Goal: Information Seeking & Learning: Check status

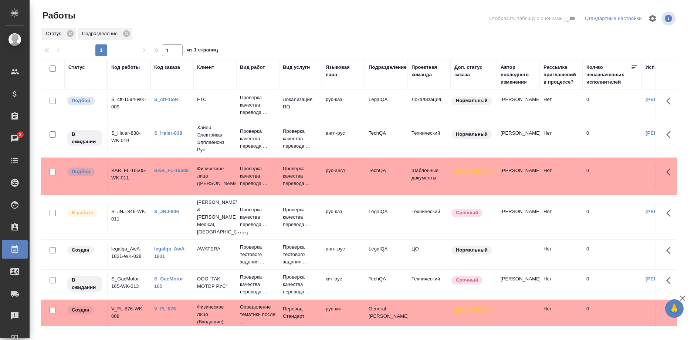
scroll to position [0, 291]
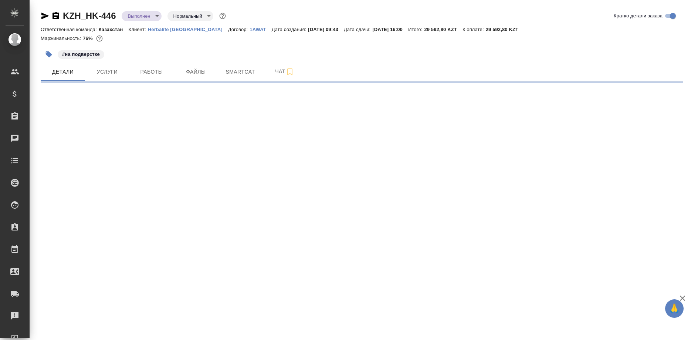
select select "RU"
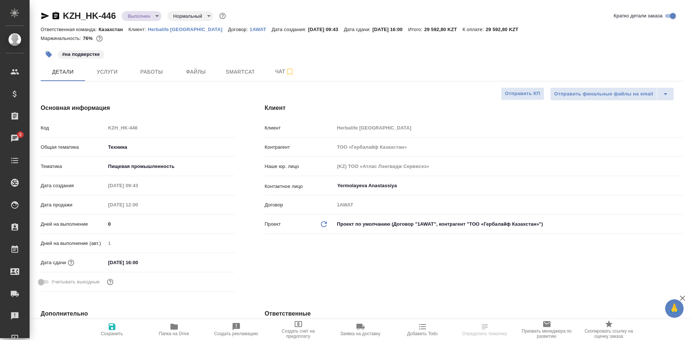
select select "RU"
type textarea "x"
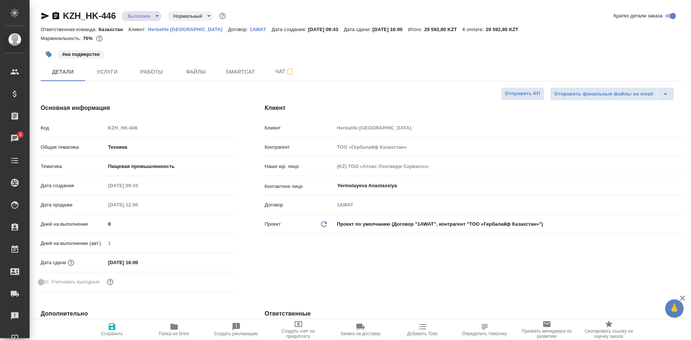
type textarea "x"
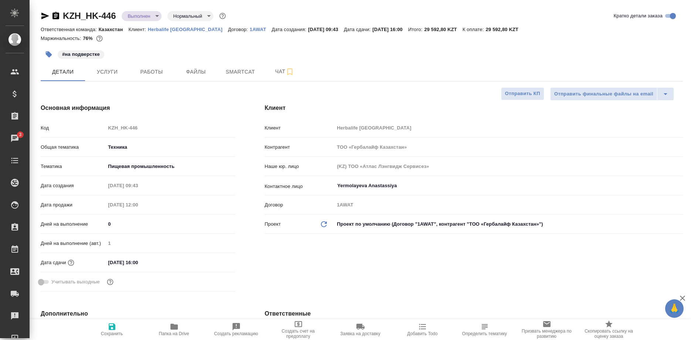
type textarea "x"
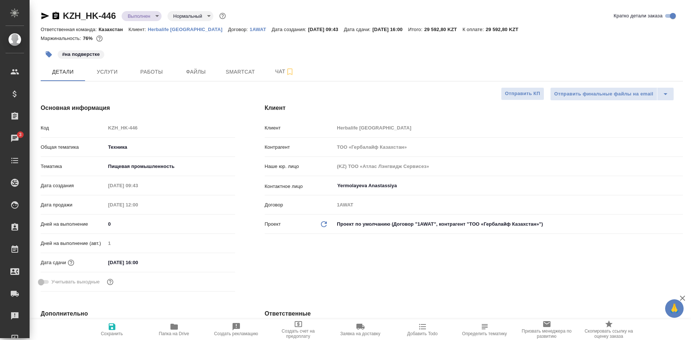
type textarea "x"
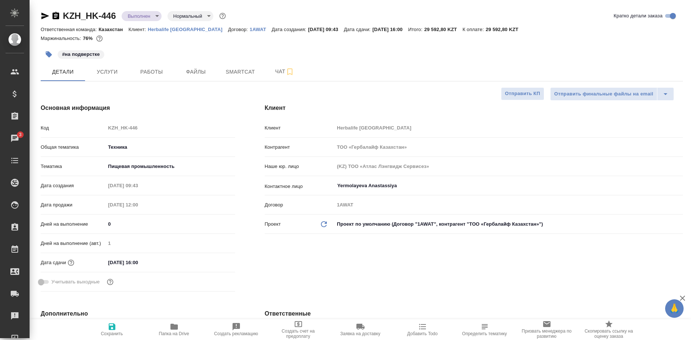
type textarea "x"
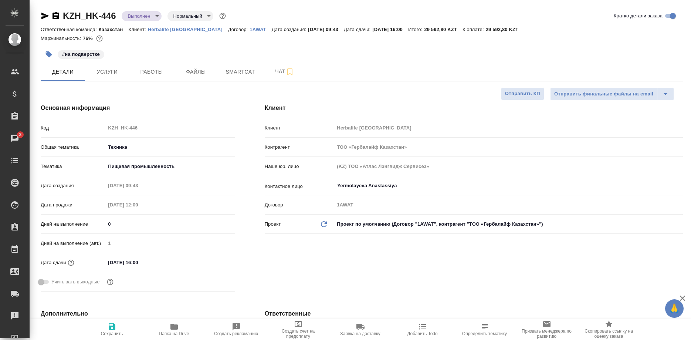
type textarea "x"
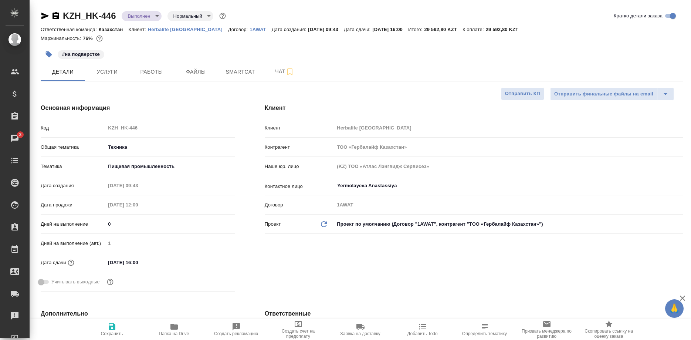
type textarea "x"
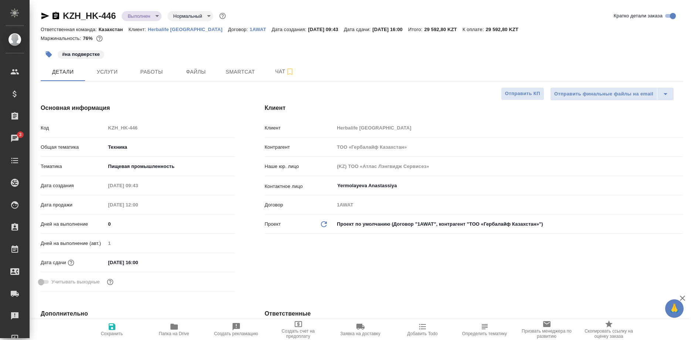
type textarea "x"
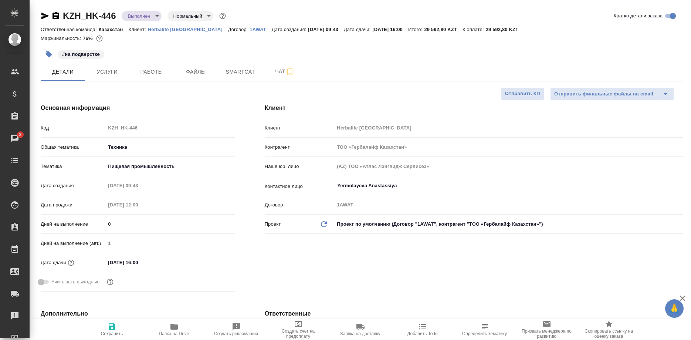
type textarea "x"
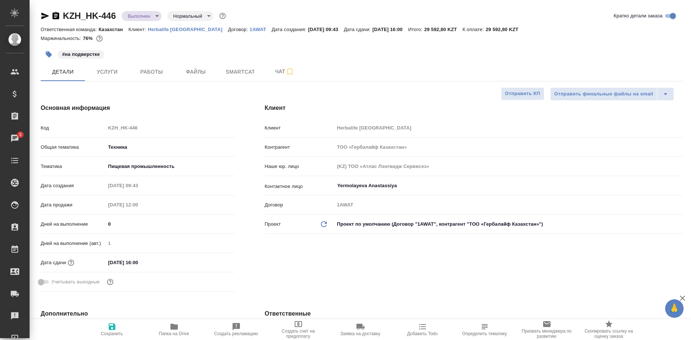
type textarea "x"
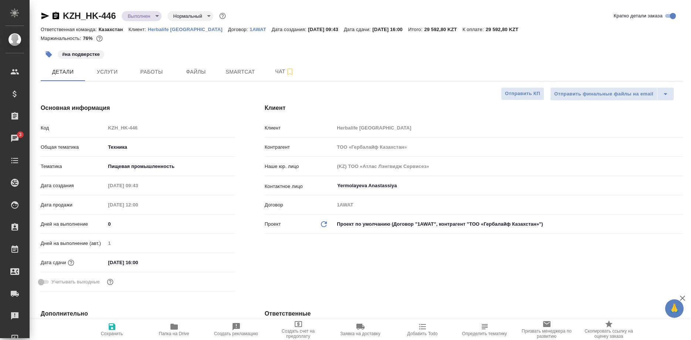
type textarea "x"
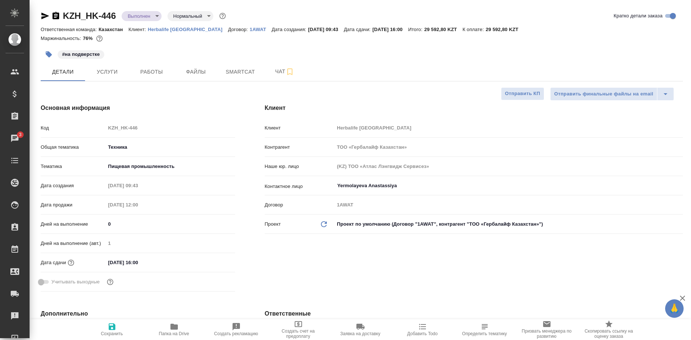
type textarea "x"
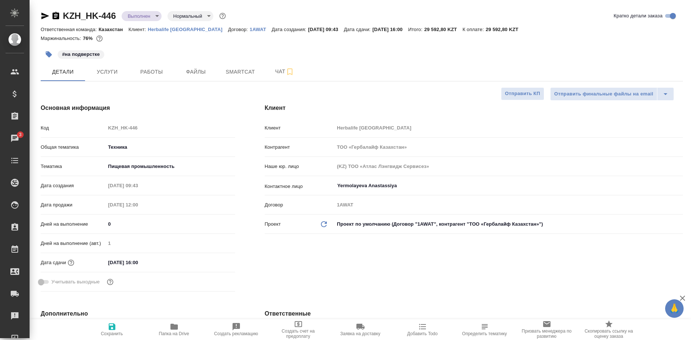
type textarea "x"
click at [235, 210] on div "Основная информация Код KZH_HK-446 Общая тематика Техника tech Тематика Пищевая…" at bounding box center [138, 199] width 224 height 220
type textarea "x"
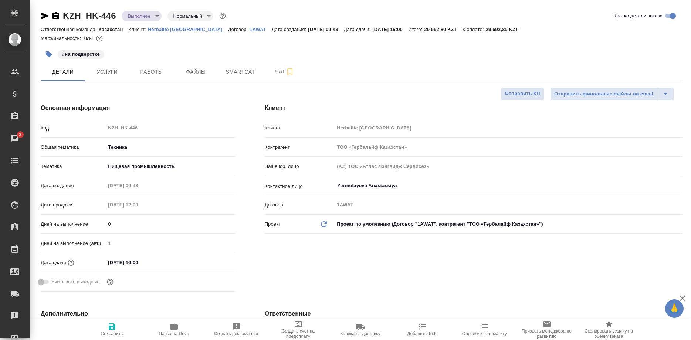
type textarea "x"
click at [150, 68] on span "Работы" at bounding box center [151, 71] width 35 height 9
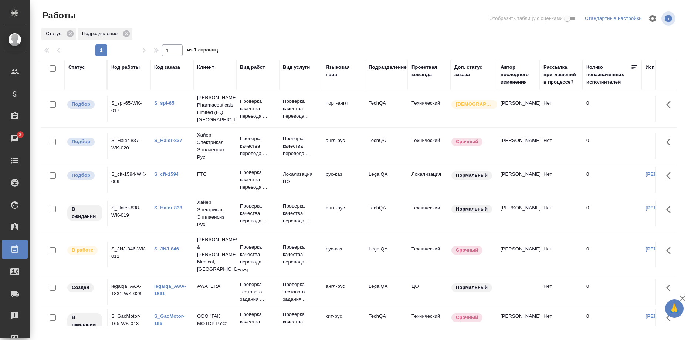
click at [170, 176] on link "S_cft-1594" at bounding box center [166, 174] width 24 height 6
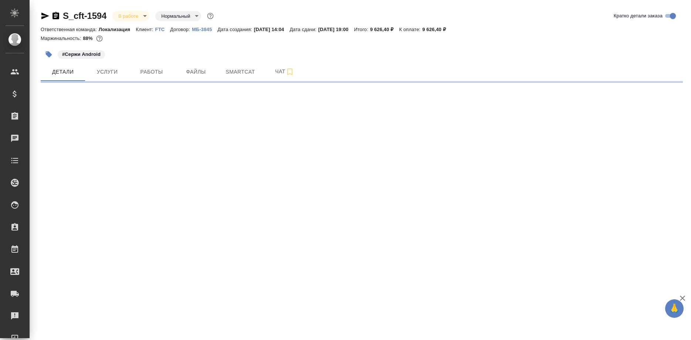
select select "RU"
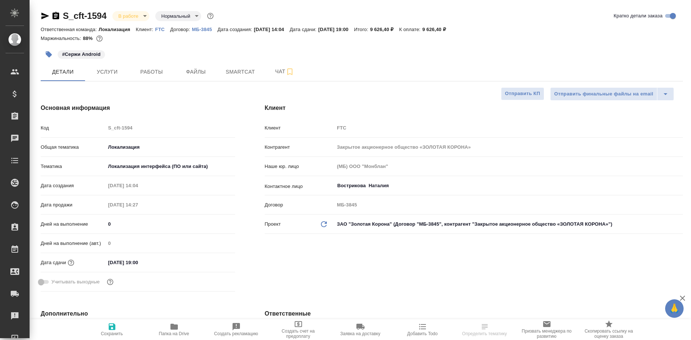
type textarea "x"
select select "RU"
type textarea "x"
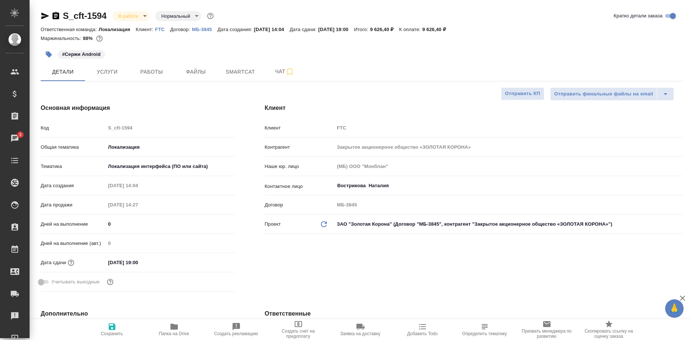
type textarea "x"
click at [141, 72] on span "Работы" at bounding box center [151, 71] width 35 height 9
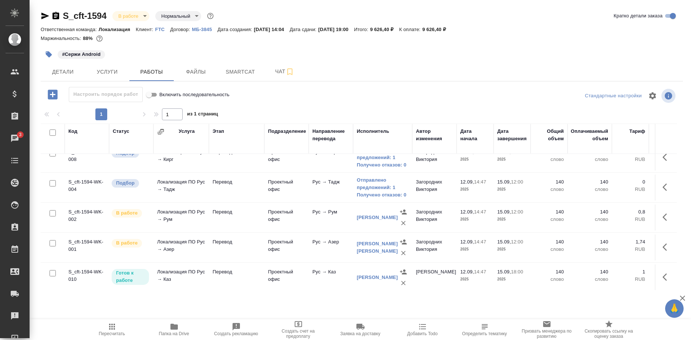
scroll to position [104, 0]
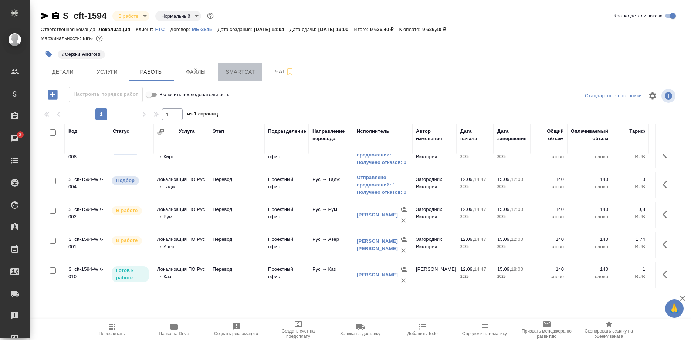
click at [232, 64] on button "Smartcat" at bounding box center [240, 71] width 44 height 18
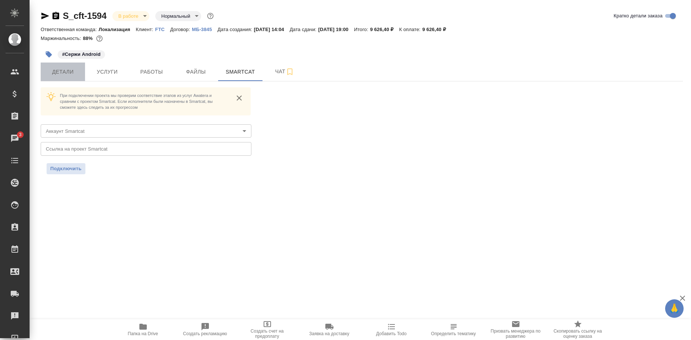
click at [66, 74] on span "Детали" at bounding box center [62, 71] width 35 height 9
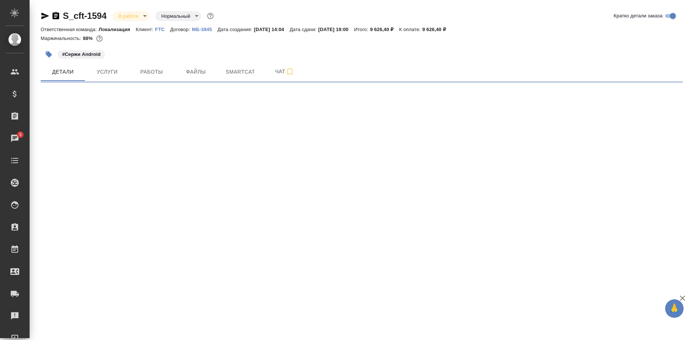
select select "RU"
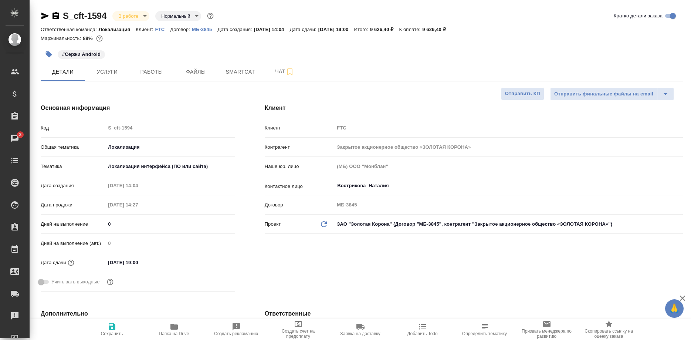
type textarea "x"
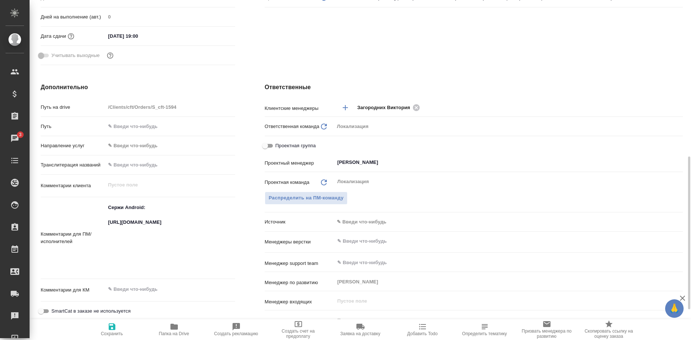
scroll to position [264, 0]
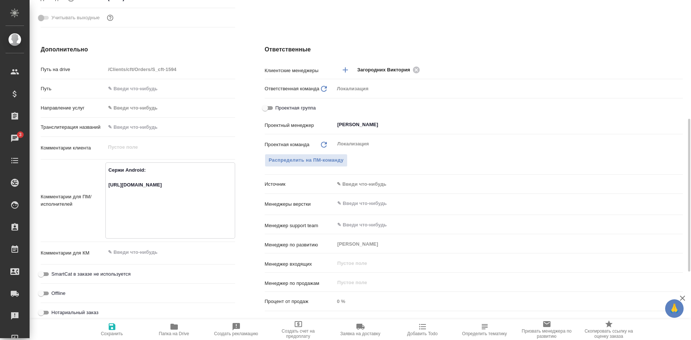
drag, startPoint x: 146, startPoint y: 213, endPoint x: 104, endPoint y: 187, distance: 48.4
click at [106, 187] on textarea "Сержи Android: https://smartcat.com/projects/83fbdc97-7f3c-4db6-867b-8ebb96f778…" at bounding box center [170, 200] width 129 height 72
type textarea "x"
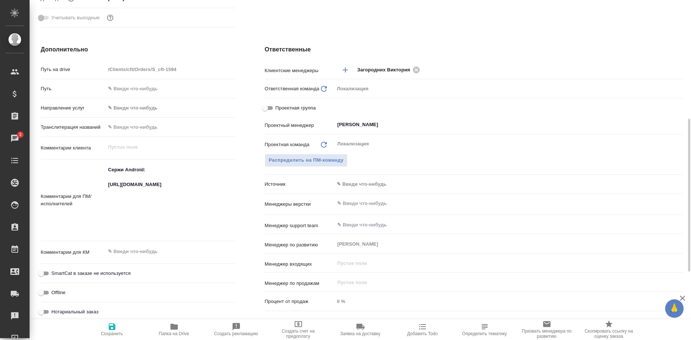
type textarea "x"
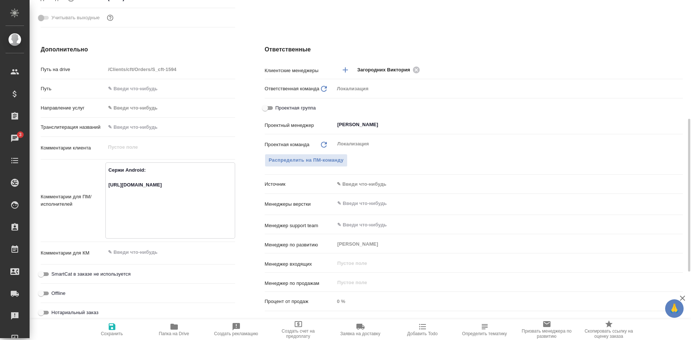
type textarea "x"
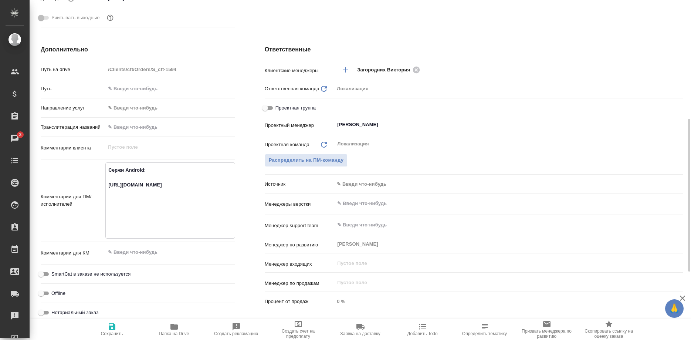
type textarea "x"
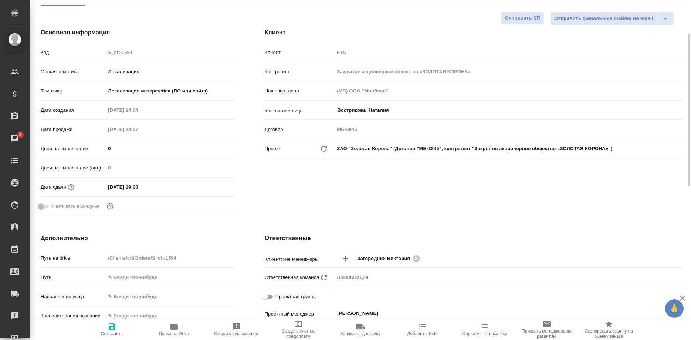
scroll to position [0, 0]
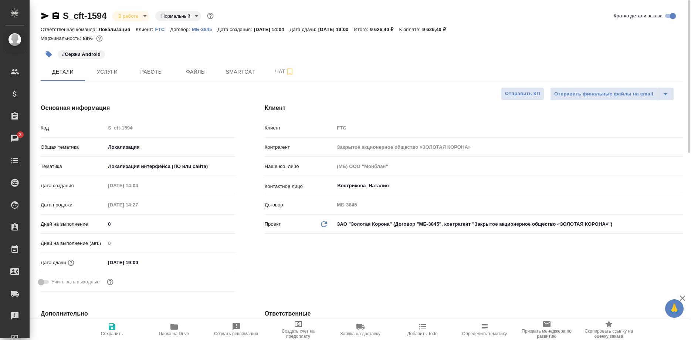
type textarea "x"
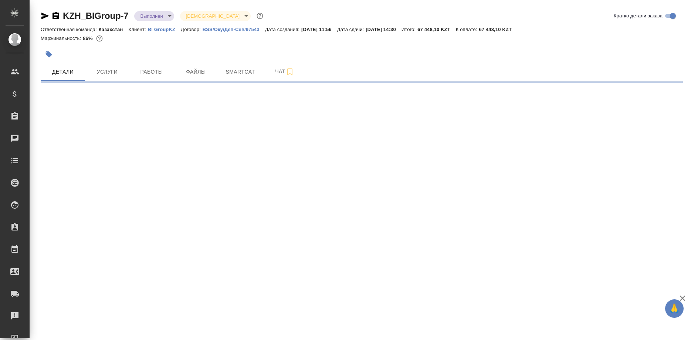
select select "RU"
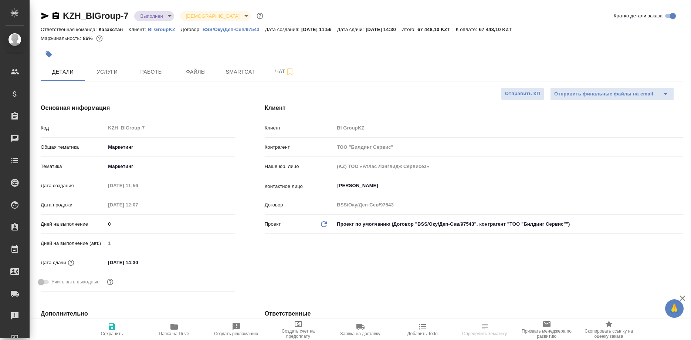
type textarea "x"
click at [162, 30] on p "BI GroupKZ" at bounding box center [164, 30] width 33 height 6
type textarea "x"
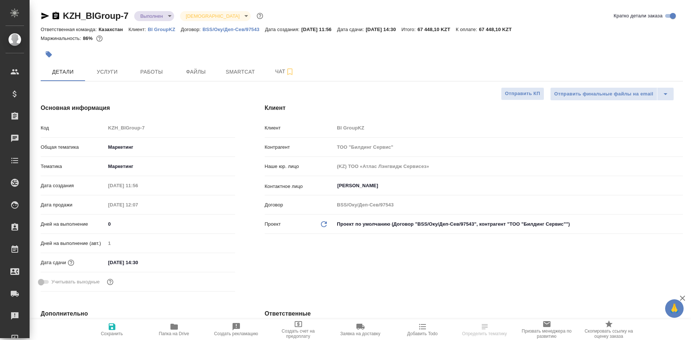
type textarea "x"
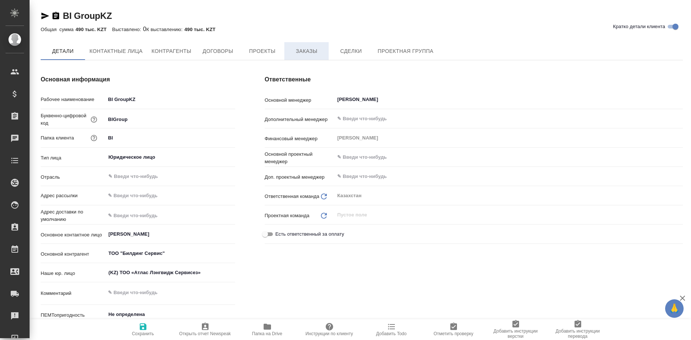
type textarea "x"
click at [311, 54] on span "Заказы" at bounding box center [306, 51] width 35 height 9
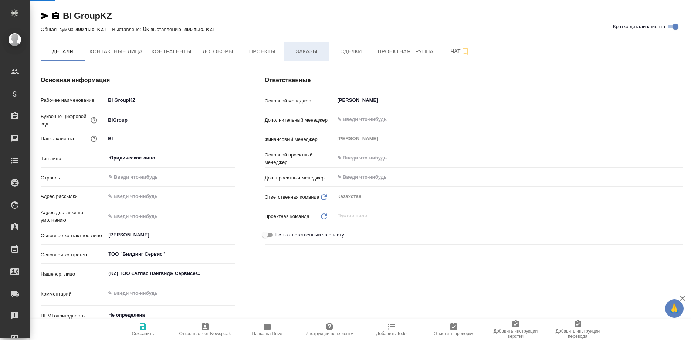
type textarea "x"
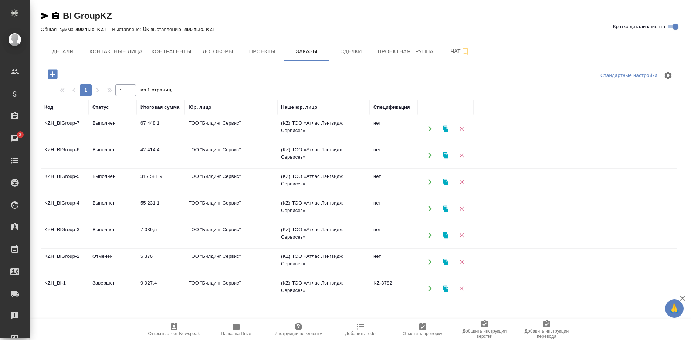
click at [67, 178] on td "KZH_BIGroup-5" at bounding box center [65, 182] width 48 height 26
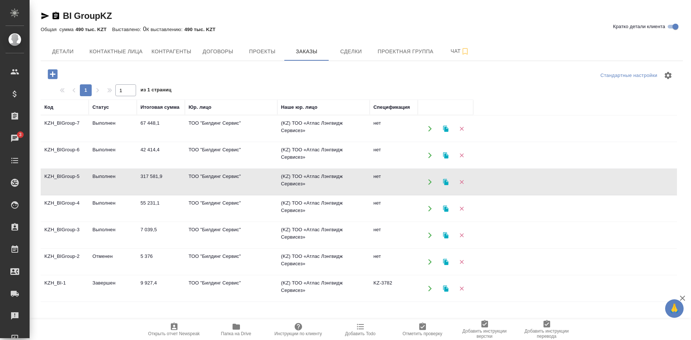
click at [67, 178] on td "KZH_BIGroup-5" at bounding box center [65, 182] width 48 height 26
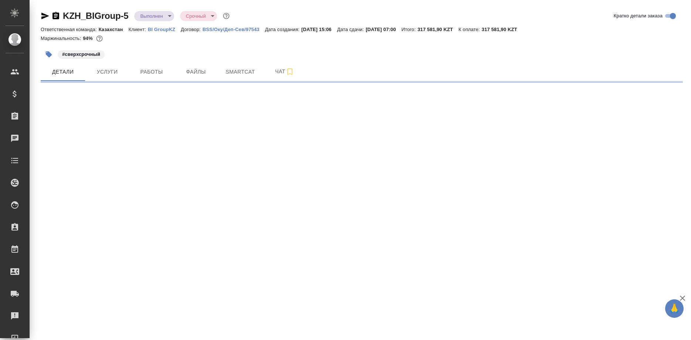
select select "RU"
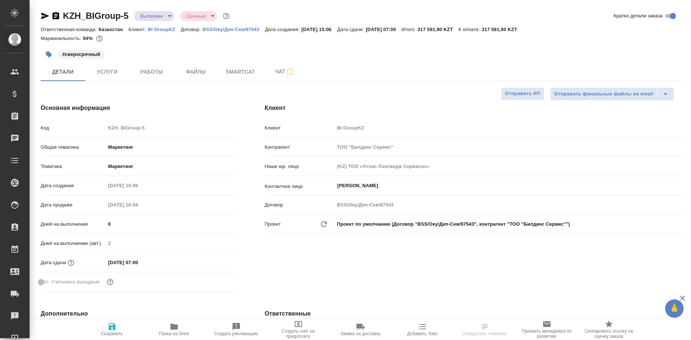
type textarea "x"
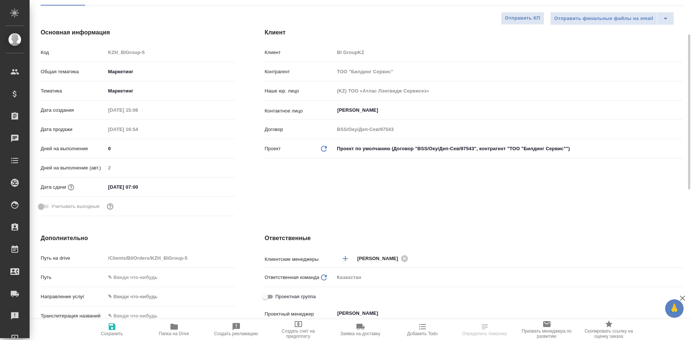
scroll to position [188, 0]
